Goal: Task Accomplishment & Management: Manage account settings

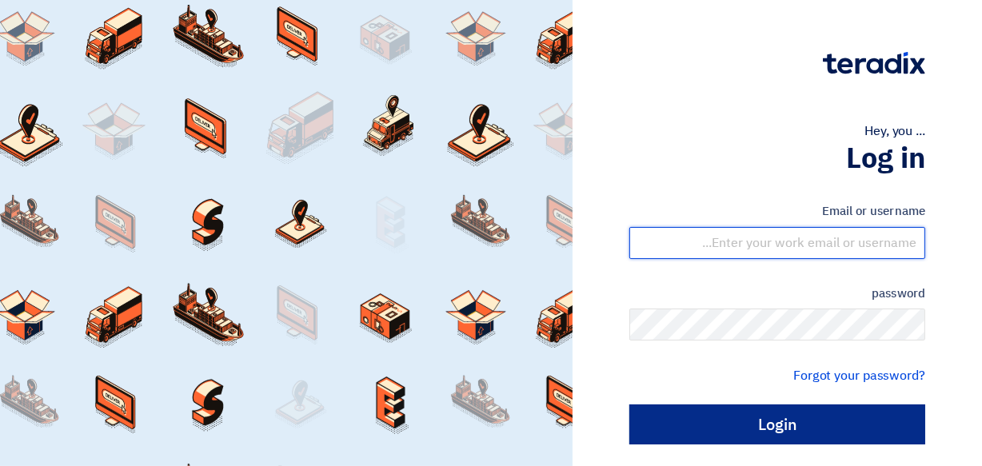
type input "[EMAIL_ADDRESS][DOMAIN_NAME]"
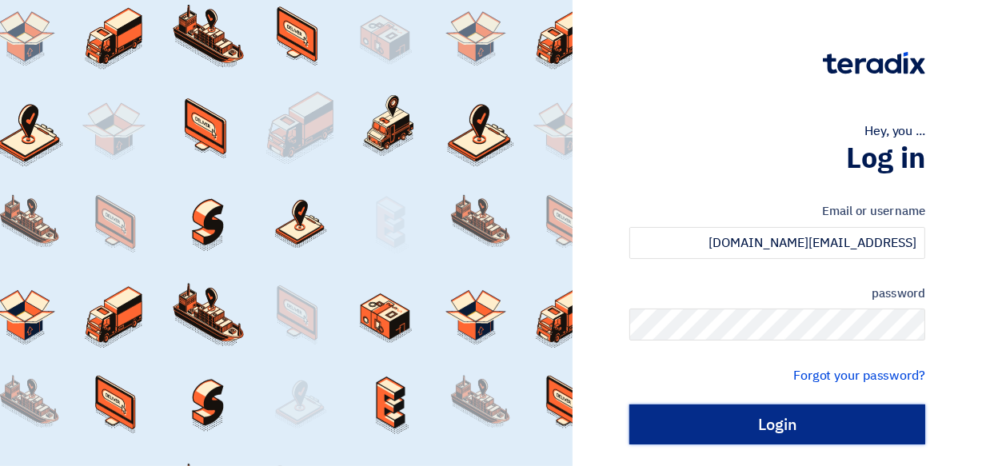
click at [736, 425] on input "Login" at bounding box center [777, 425] width 296 height 40
type input "Sign in"
